Goal: Obtain resource: Obtain resource

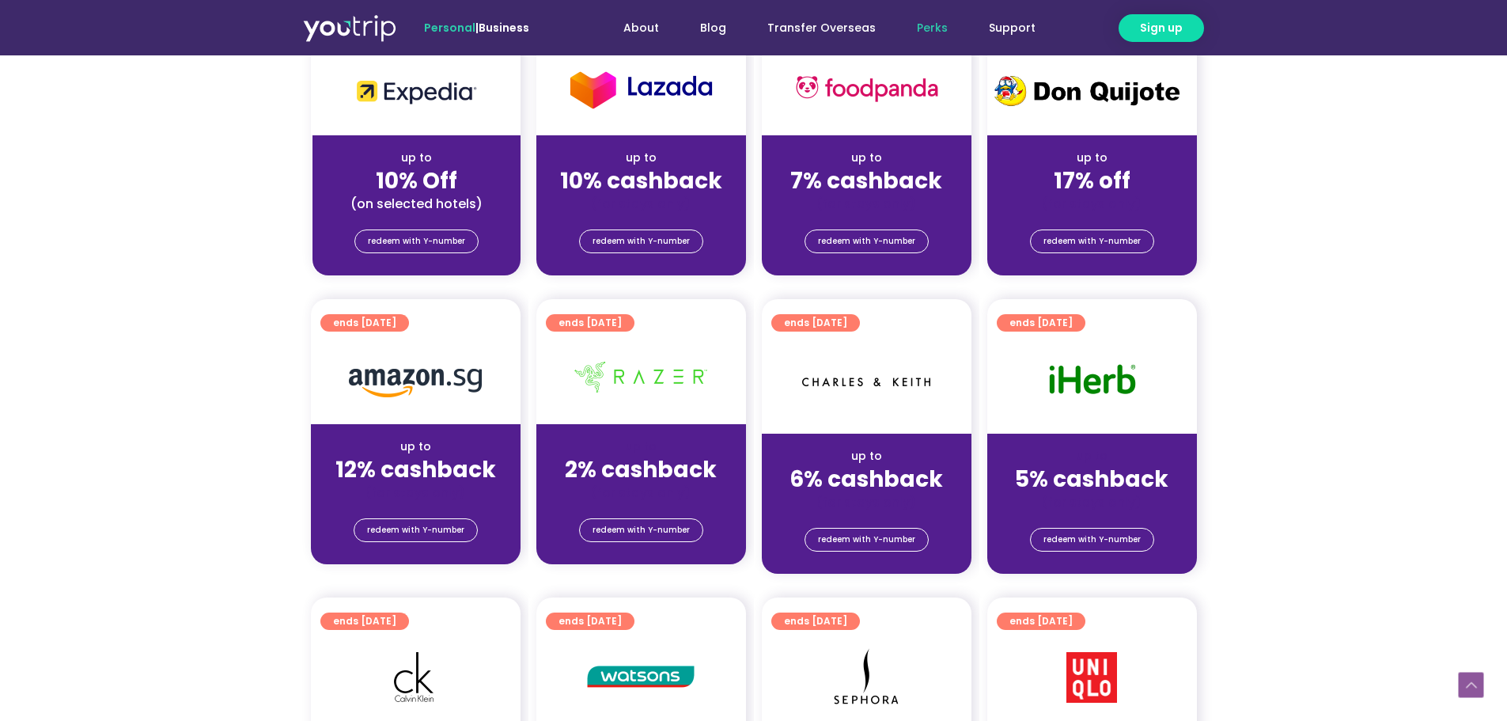
scroll to position [712, 0]
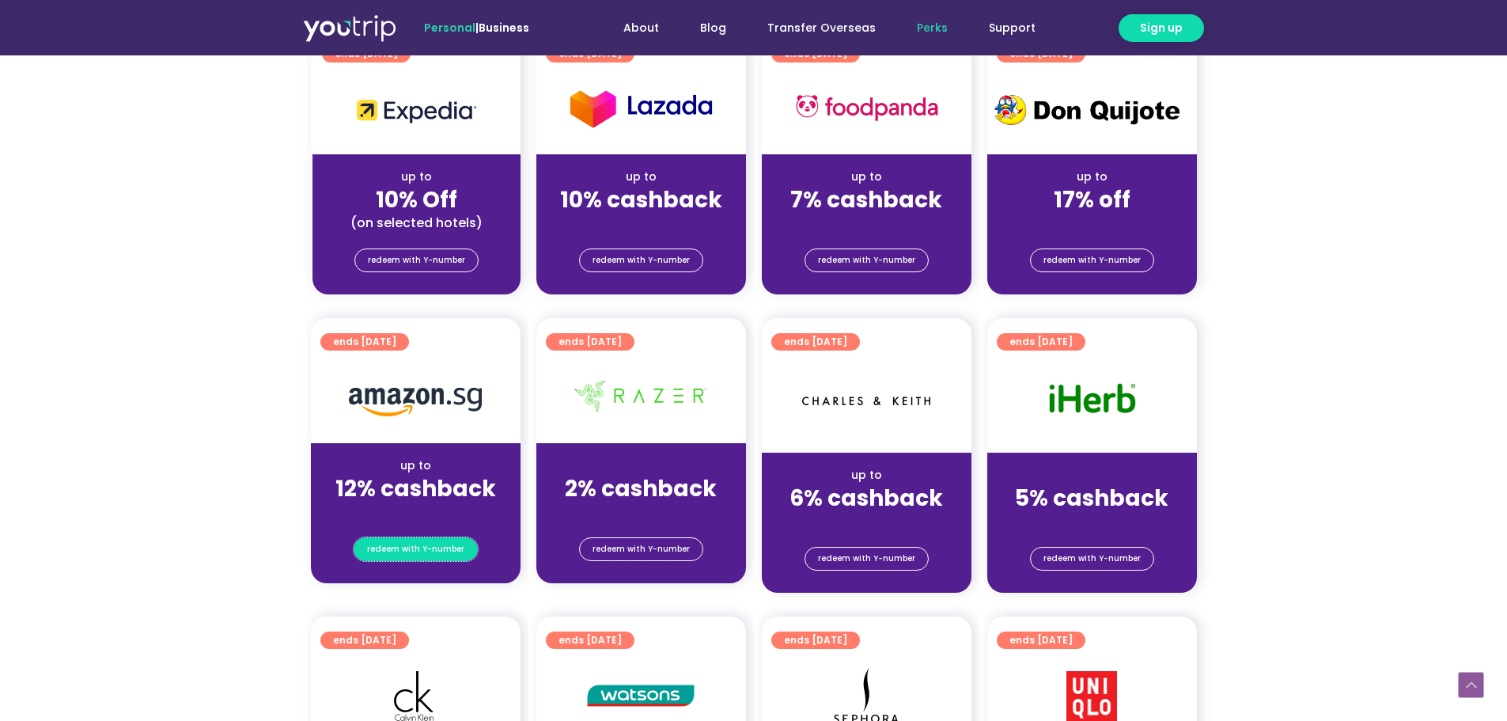
click at [422, 540] on span "redeem with Y-number" at bounding box center [415, 549] width 97 height 22
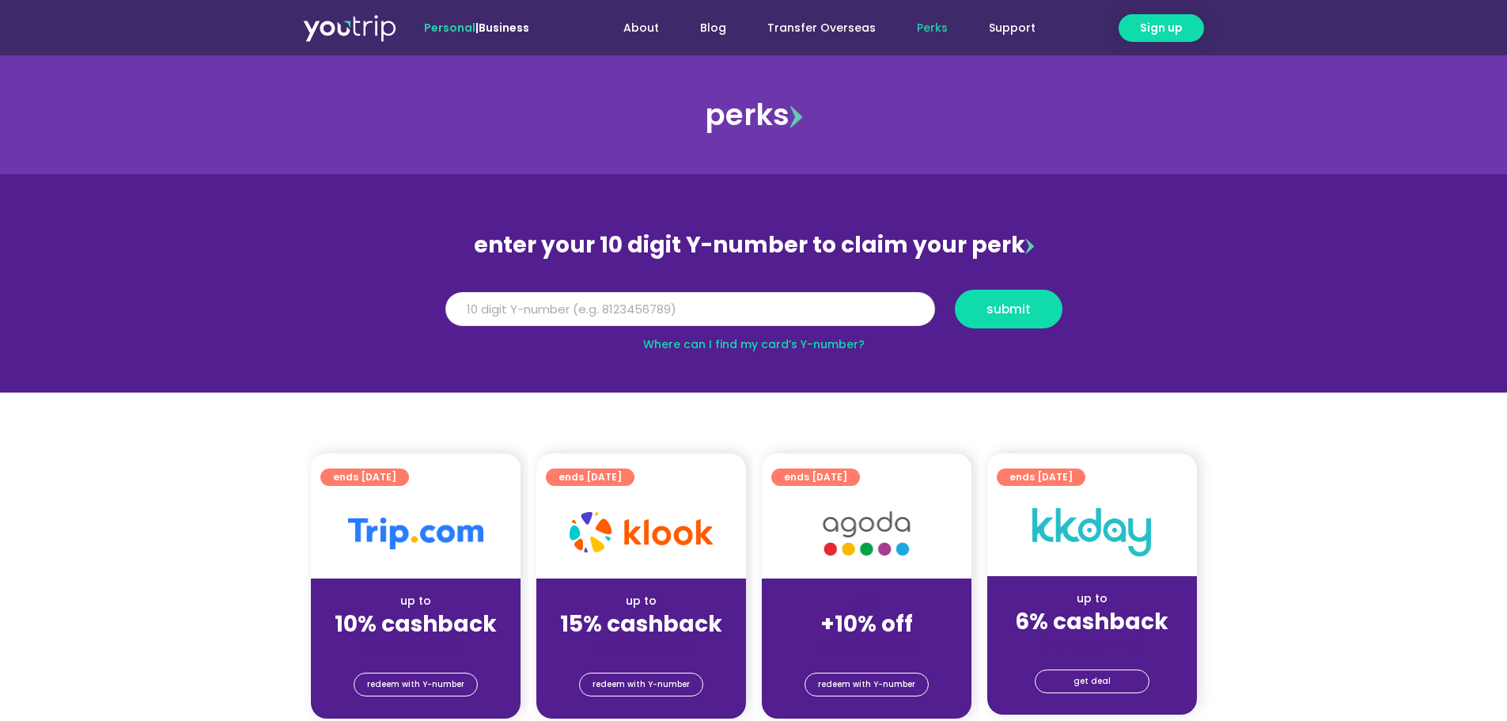
click at [612, 313] on input "Y Number" at bounding box center [690, 309] width 490 height 35
type input "8198566053"
click at [1002, 314] on span "submit" at bounding box center [1009, 309] width 44 height 12
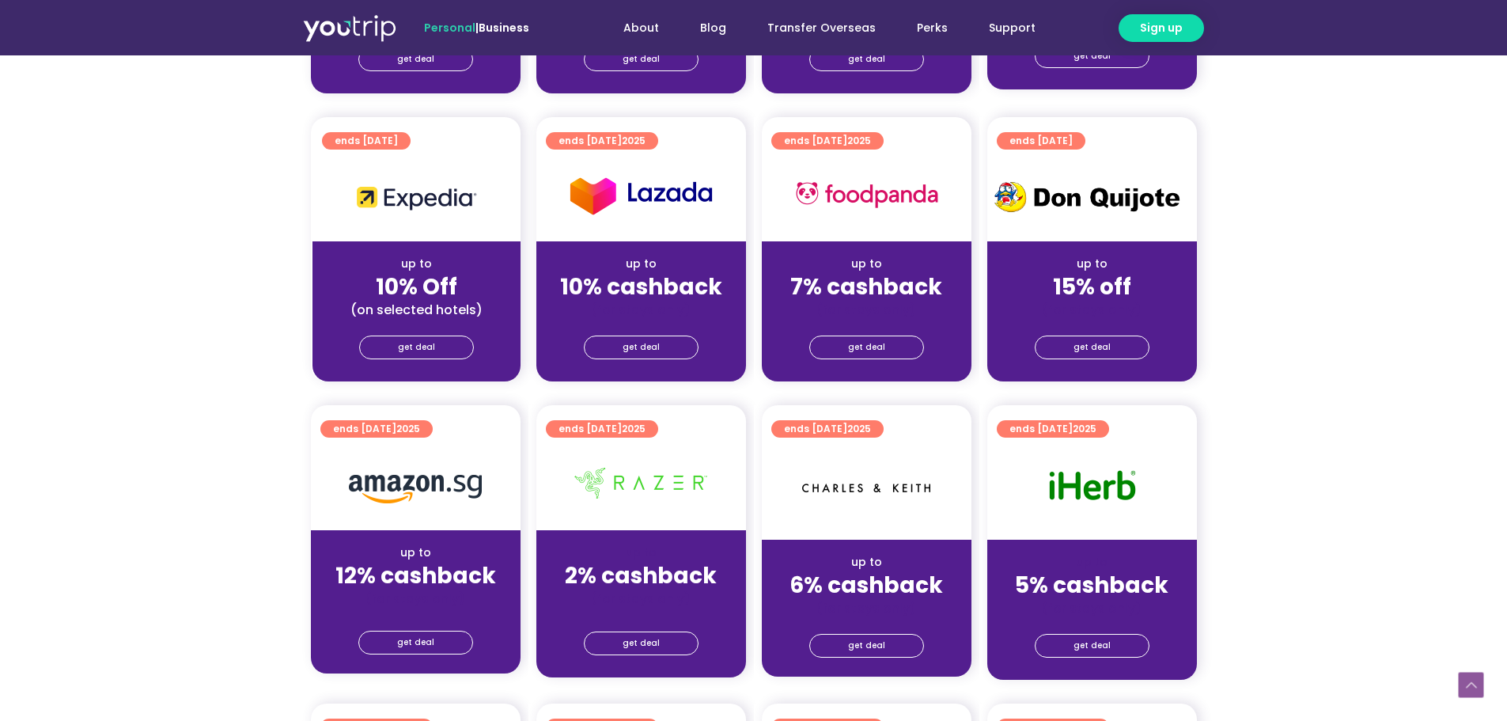
scroll to position [712, 0]
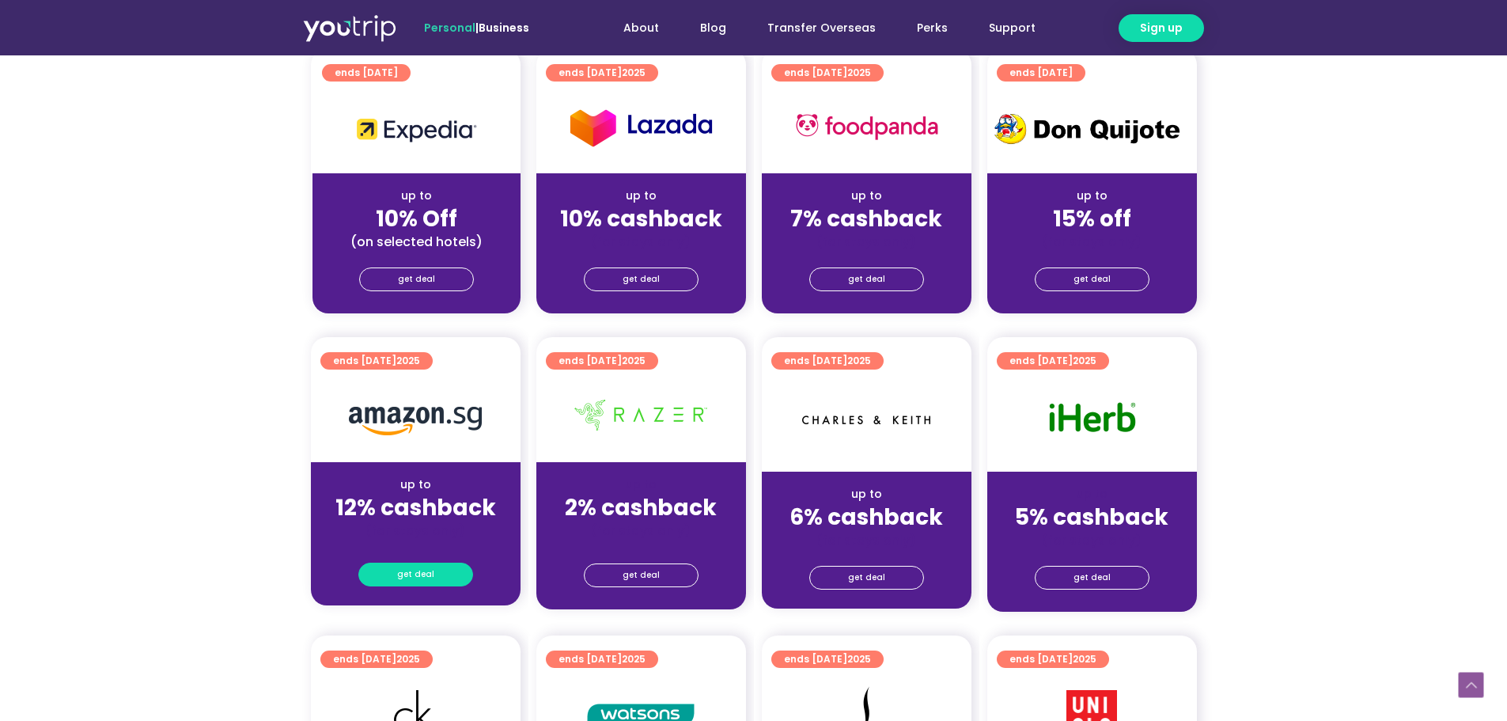
click at [427, 571] on span "get deal" at bounding box center [415, 574] width 37 height 22
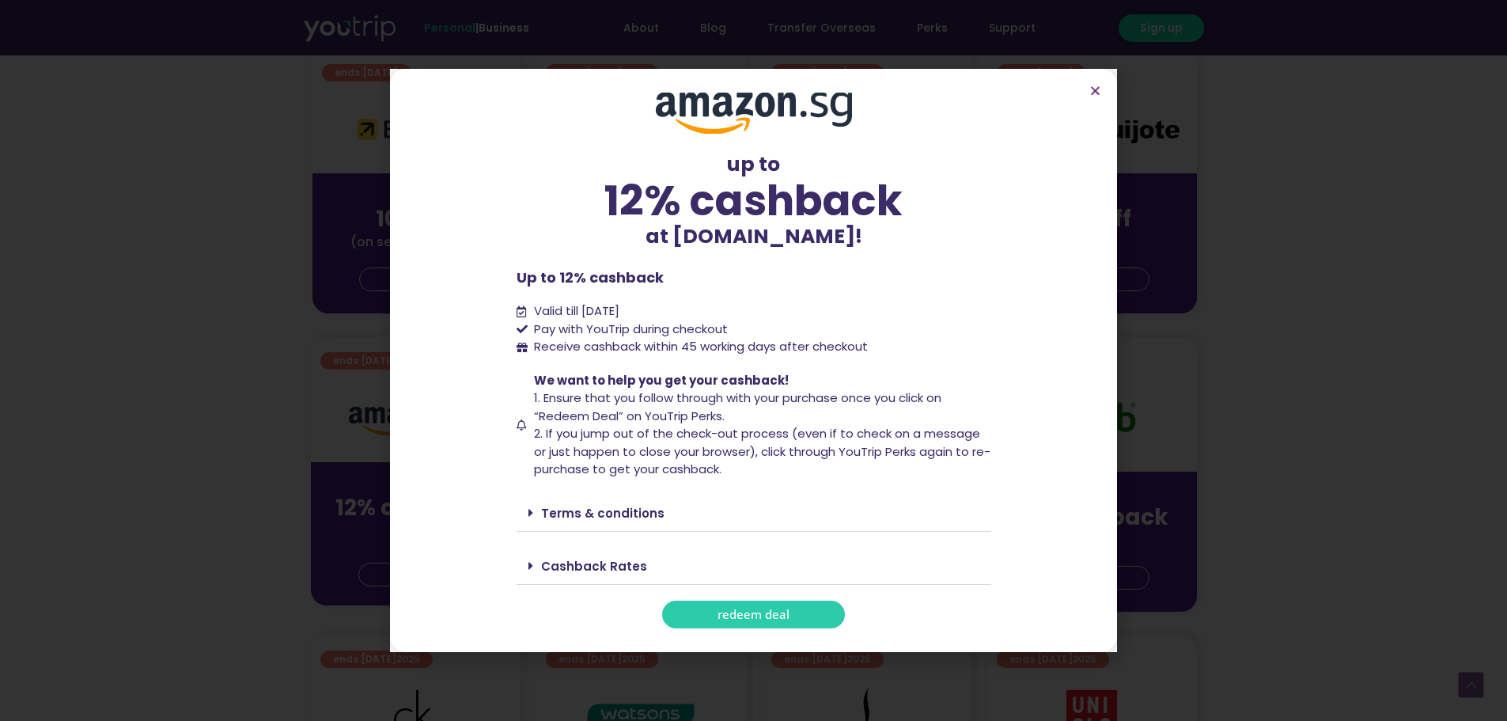
click at [766, 616] on span "redeem deal" at bounding box center [754, 614] width 72 height 12
